Goal: Task Accomplishment & Management: Complete application form

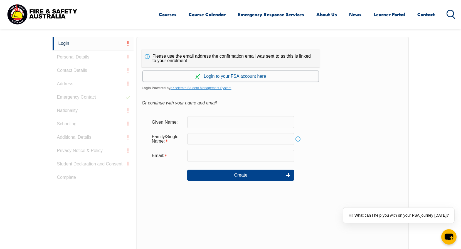
click at [250, 76] on link "Continue with aXcelerate" at bounding box center [231, 76] width 176 height 11
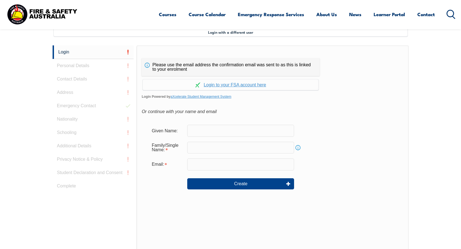
scroll to position [152, 0]
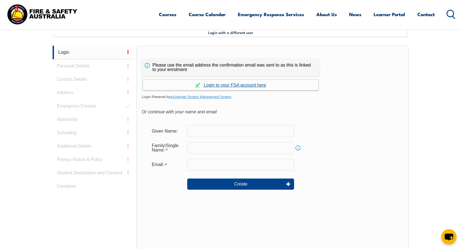
click at [220, 86] on link "Continue with aXcelerate" at bounding box center [231, 85] width 176 height 11
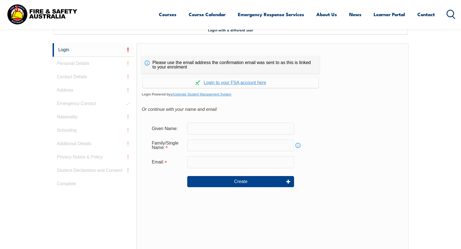
scroll to position [152, 0]
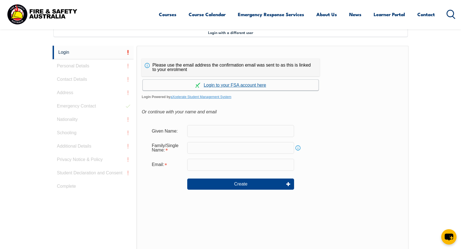
click at [246, 84] on link "Continue with aXcelerate" at bounding box center [231, 85] width 176 height 11
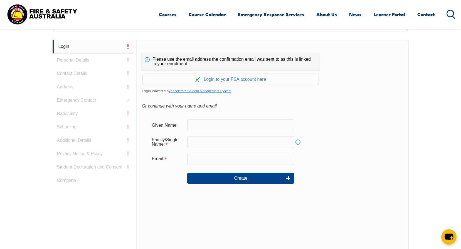
scroll to position [152, 0]
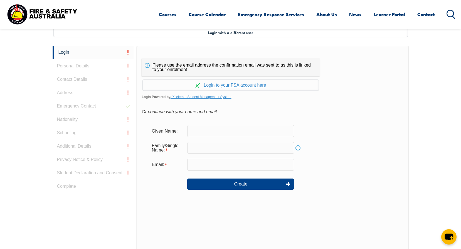
click at [70, 63] on div "Login Personal Details Contact Details Address Emergency Contact Nationality Sc…" at bounding box center [95, 185] width 84 height 278
click at [78, 66] on div "Login Personal Details Contact Details Address Emergency Contact Nationality Sc…" at bounding box center [95, 185] width 84 height 278
click at [299, 148] on link "Info" at bounding box center [298, 148] width 8 height 8
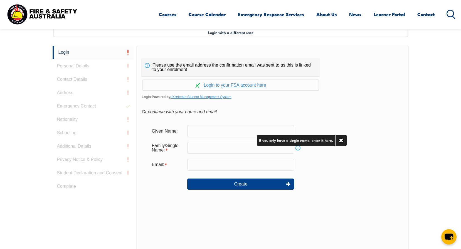
click at [336, 165] on div "Email:" at bounding box center [272, 165] width 251 height 12
